Goal: Task Accomplishment & Management: Use online tool/utility

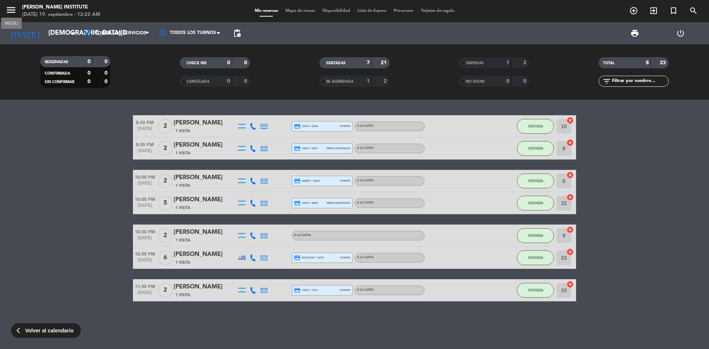
scroll to position [32, 0]
click at [14, 13] on icon "menu" at bounding box center [11, 9] width 11 height 11
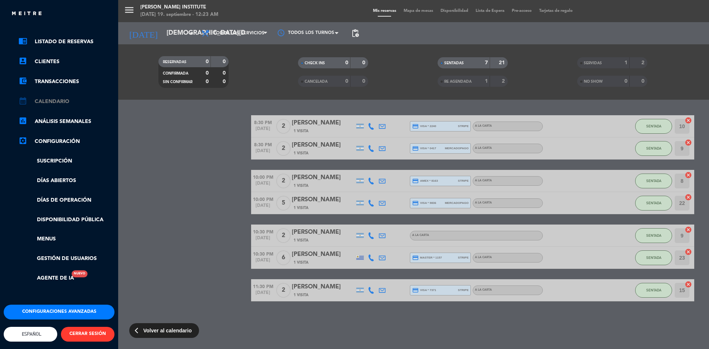
click at [59, 99] on link "calendar_month Calendario" at bounding box center [66, 101] width 96 height 9
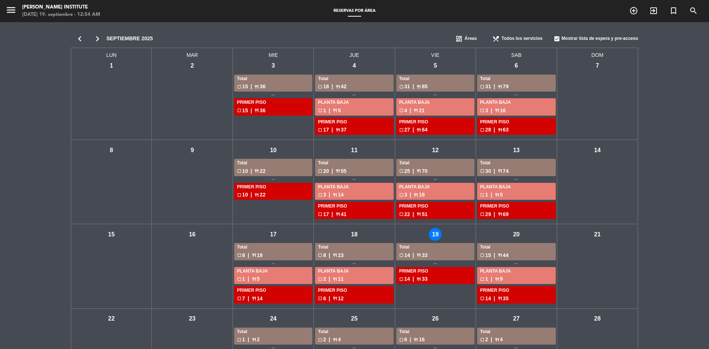
click at [355, 234] on div "jue - 18" at bounding box center [354, 234] width 13 height 13
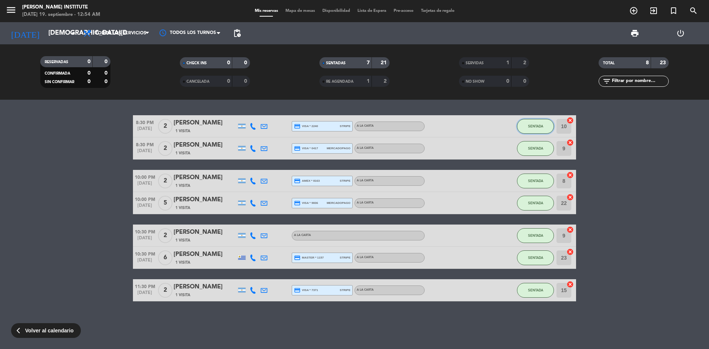
click at [531, 125] on span "SENTADA" at bounding box center [535, 126] width 15 height 4
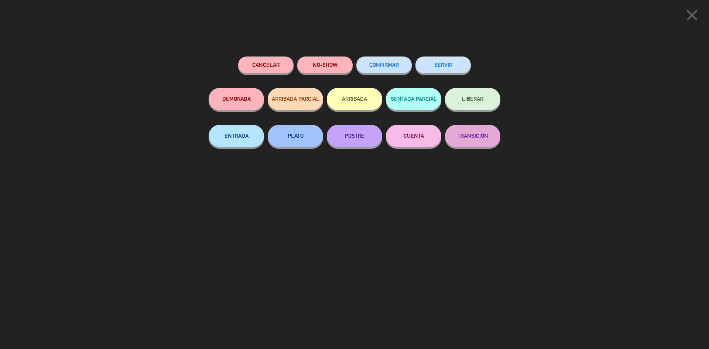
click at [438, 64] on button "SERVIR" at bounding box center [443, 65] width 55 height 17
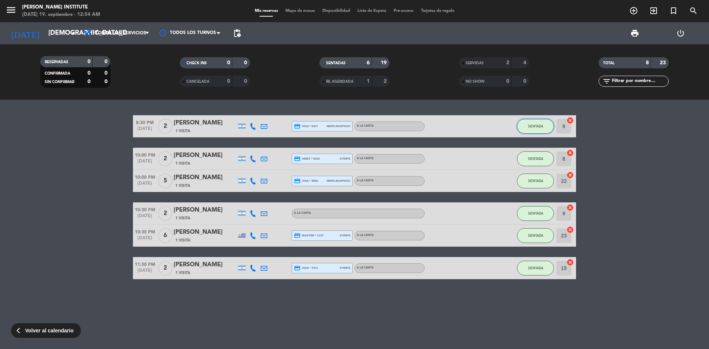
click at [528, 129] on button "SENTADA" at bounding box center [535, 126] width 37 height 15
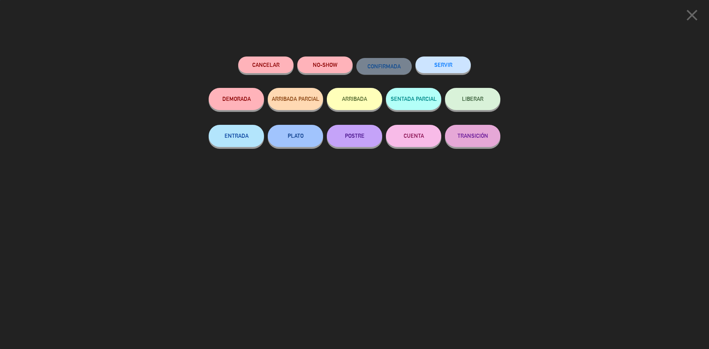
click at [431, 66] on button "SERVIR" at bounding box center [443, 65] width 55 height 17
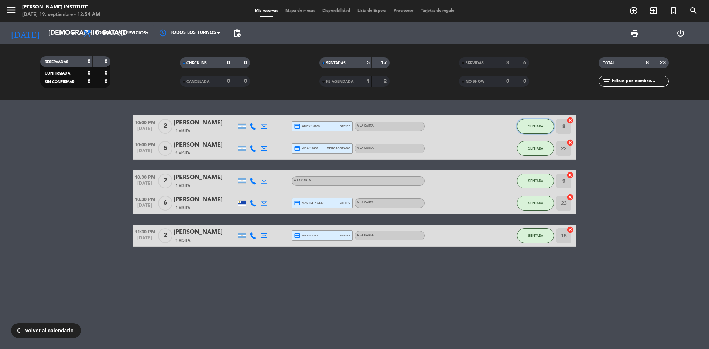
click at [532, 124] on span "SENTADA" at bounding box center [535, 126] width 15 height 4
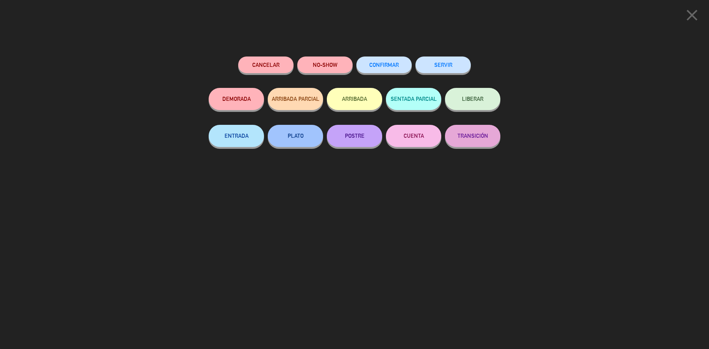
click at [437, 66] on button "SERVIR" at bounding box center [443, 65] width 55 height 17
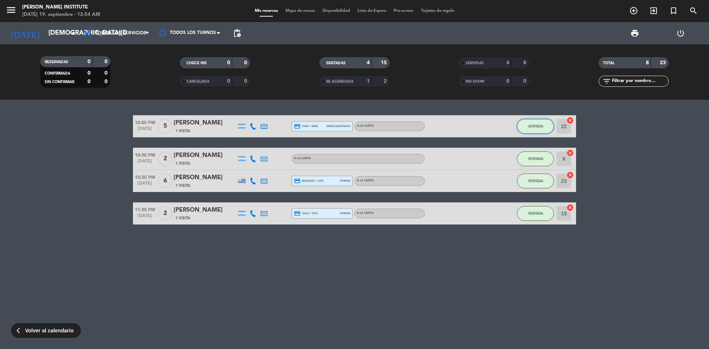
click at [527, 125] on button "SENTADA" at bounding box center [535, 126] width 37 height 15
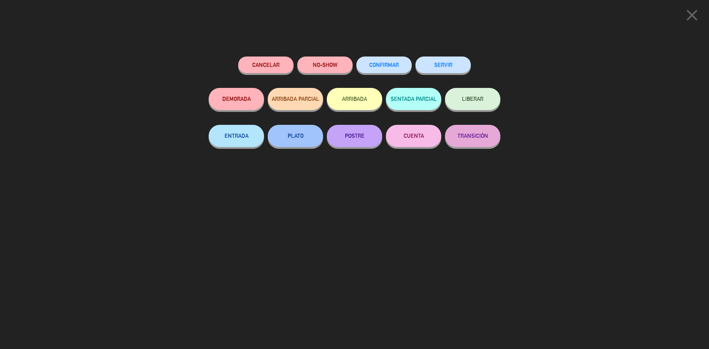
click at [434, 60] on button "SERVIR" at bounding box center [443, 65] width 55 height 17
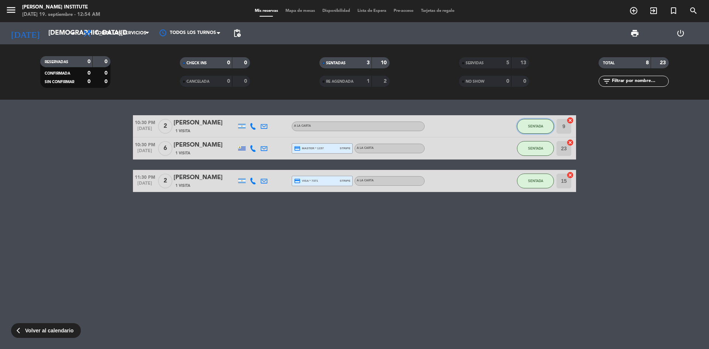
click at [533, 128] on button "SENTADA" at bounding box center [535, 126] width 37 height 15
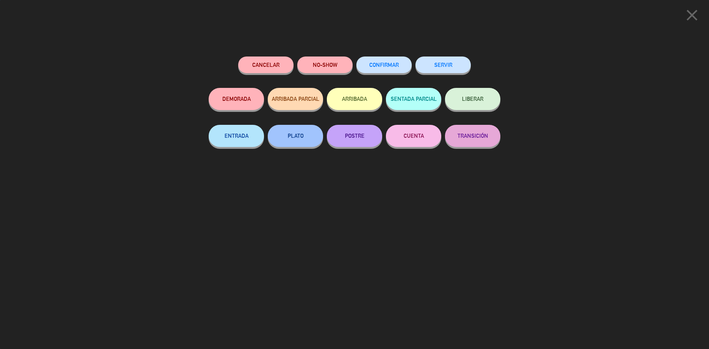
click at [443, 68] on button "SERVIR" at bounding box center [443, 65] width 55 height 17
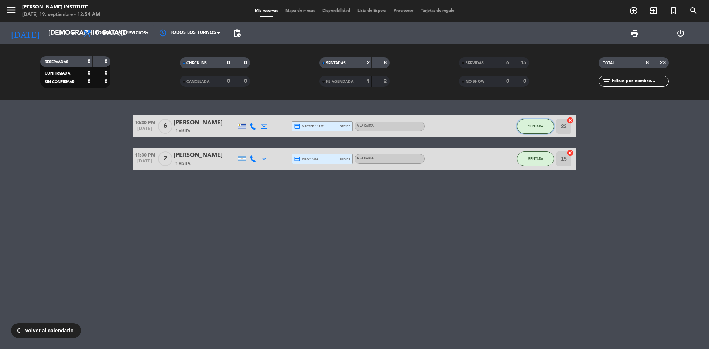
click at [537, 124] on button "SENTADA" at bounding box center [535, 126] width 37 height 15
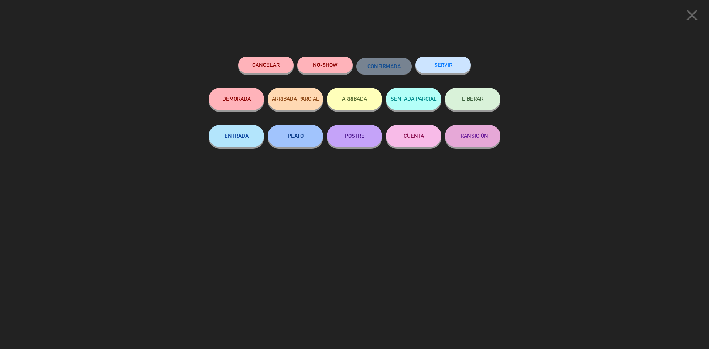
click at [461, 66] on button "SERVIR" at bounding box center [443, 65] width 55 height 17
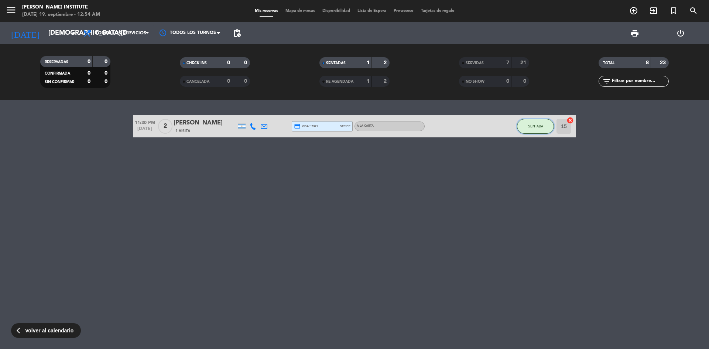
click at [526, 127] on button "SENTADA" at bounding box center [535, 126] width 37 height 15
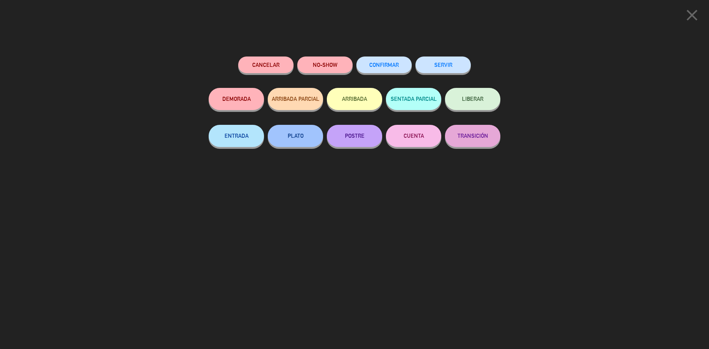
click at [455, 64] on button "SERVIR" at bounding box center [443, 65] width 55 height 17
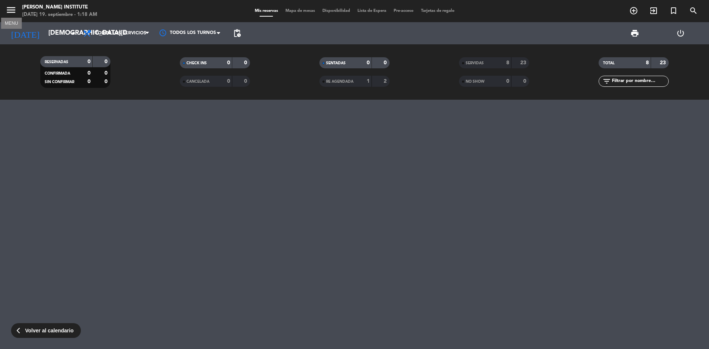
click at [11, 11] on icon "menu" at bounding box center [11, 9] width 11 height 11
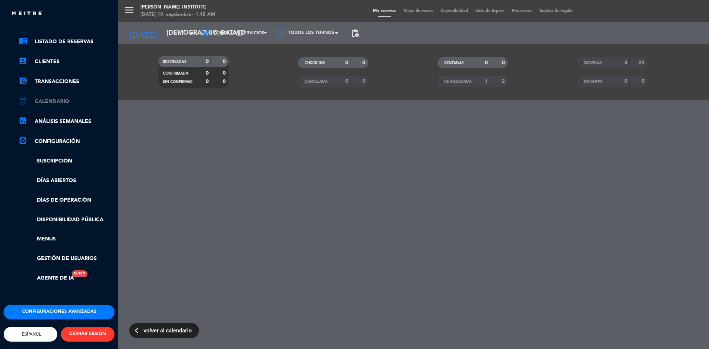
click at [41, 98] on link "calendar_month Calendario" at bounding box center [66, 101] width 96 height 9
